Goal: Transaction & Acquisition: Purchase product/service

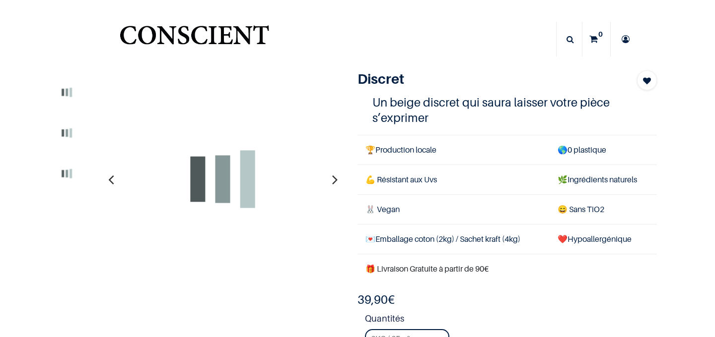
click at [226, 37] on img "Logo of Conscient" at bounding box center [194, 39] width 153 height 39
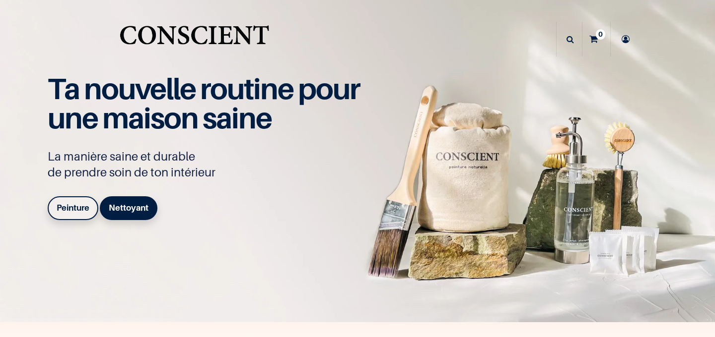
click at [71, 211] on b "Peinture" at bounding box center [73, 208] width 33 height 10
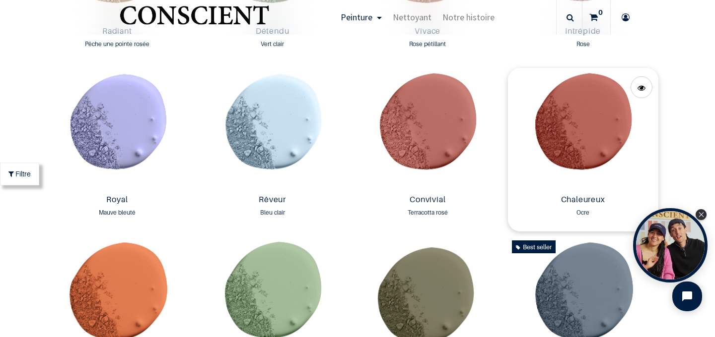
scroll to position [1153, 0]
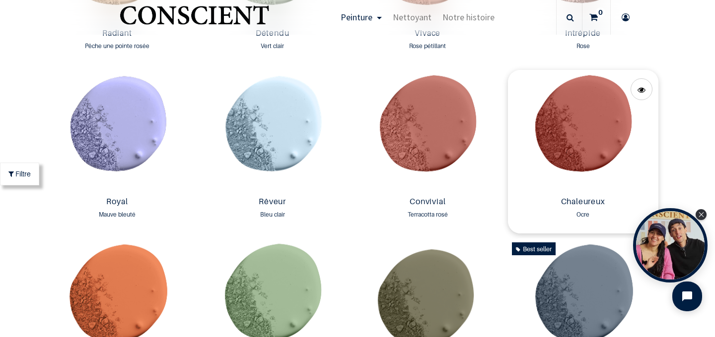
click at [563, 138] on img at bounding box center [583, 131] width 150 height 123
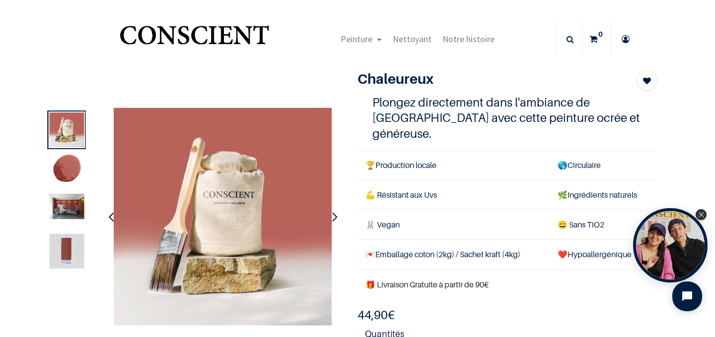
click at [334, 215] on icon "button" at bounding box center [334, 216] width 5 height 27
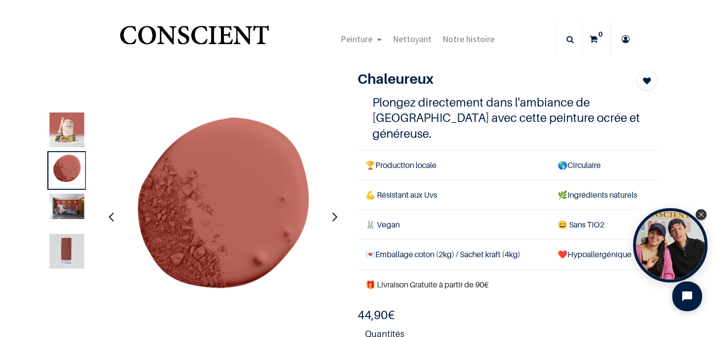
click at [334, 215] on icon "button" at bounding box center [334, 216] width 5 height 27
